Goal: Register for event/course

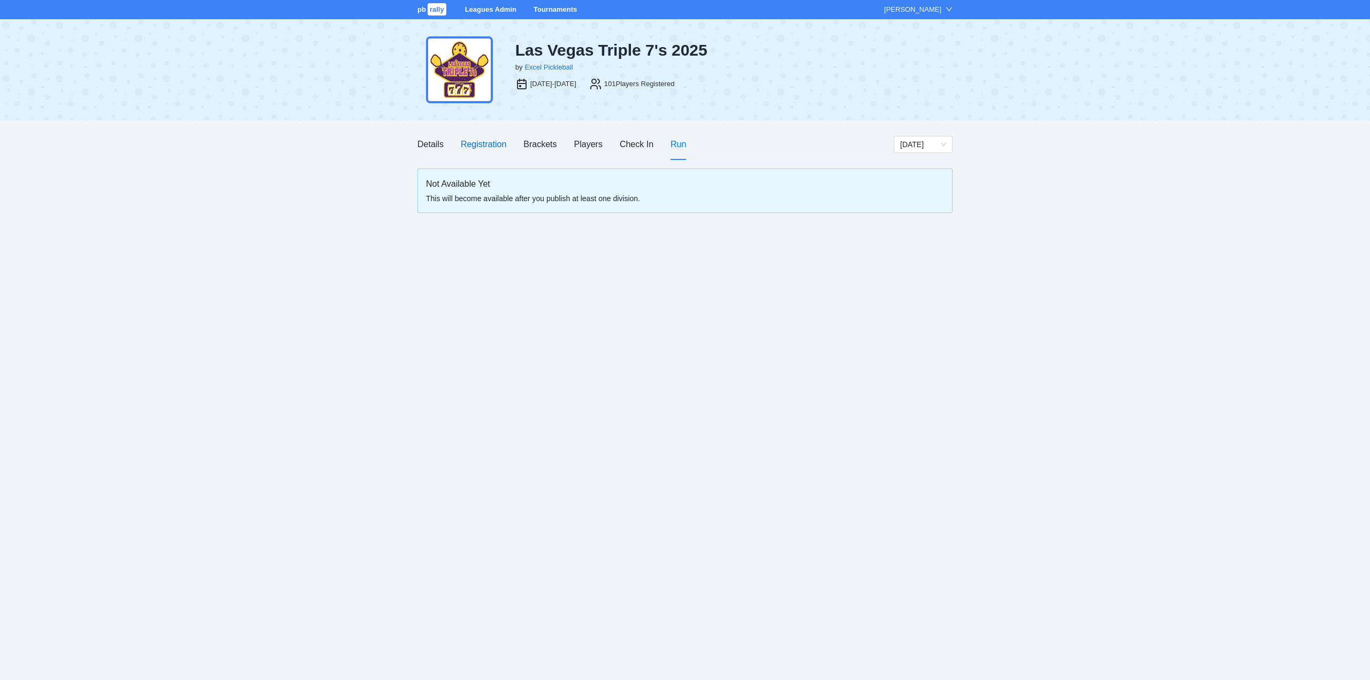
click at [482, 141] on div "Registration" at bounding box center [483, 144] width 45 height 13
click at [478, 143] on div "Registration" at bounding box center [483, 144] width 45 height 13
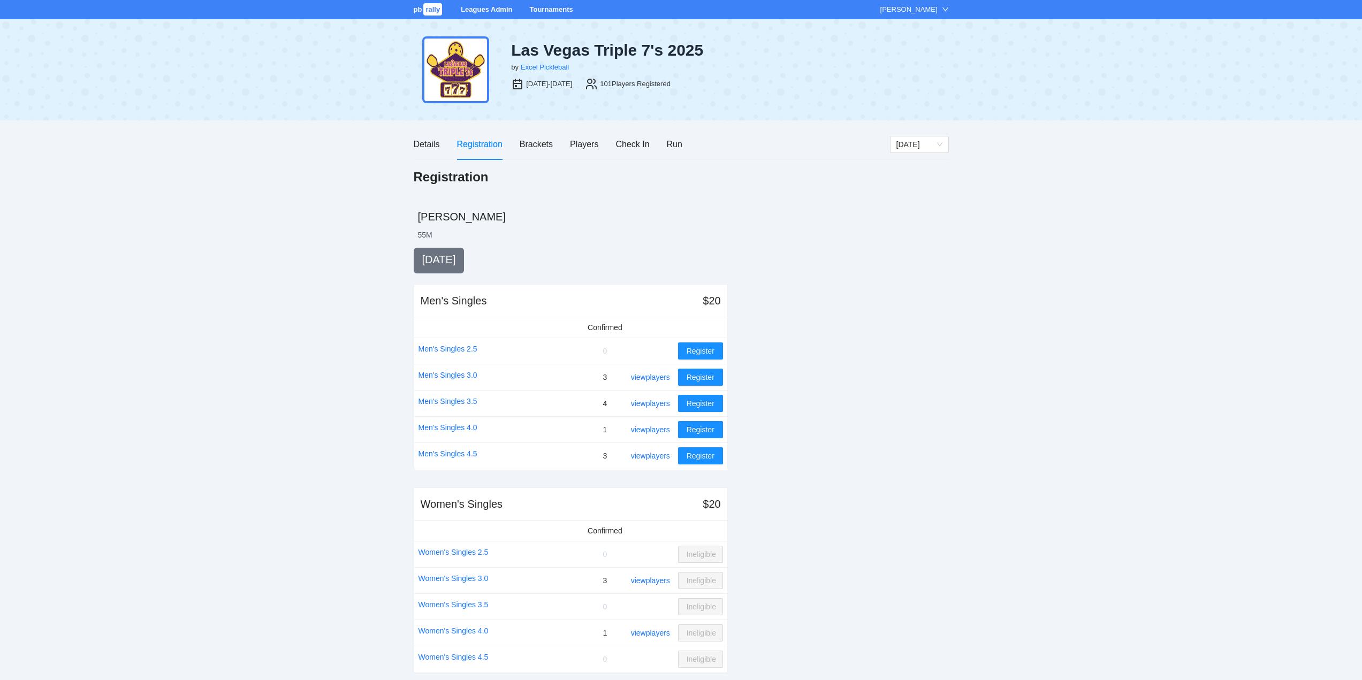
click at [491, 142] on div "Registration" at bounding box center [479, 144] width 45 height 13
